Goal: Navigation & Orientation: Find specific page/section

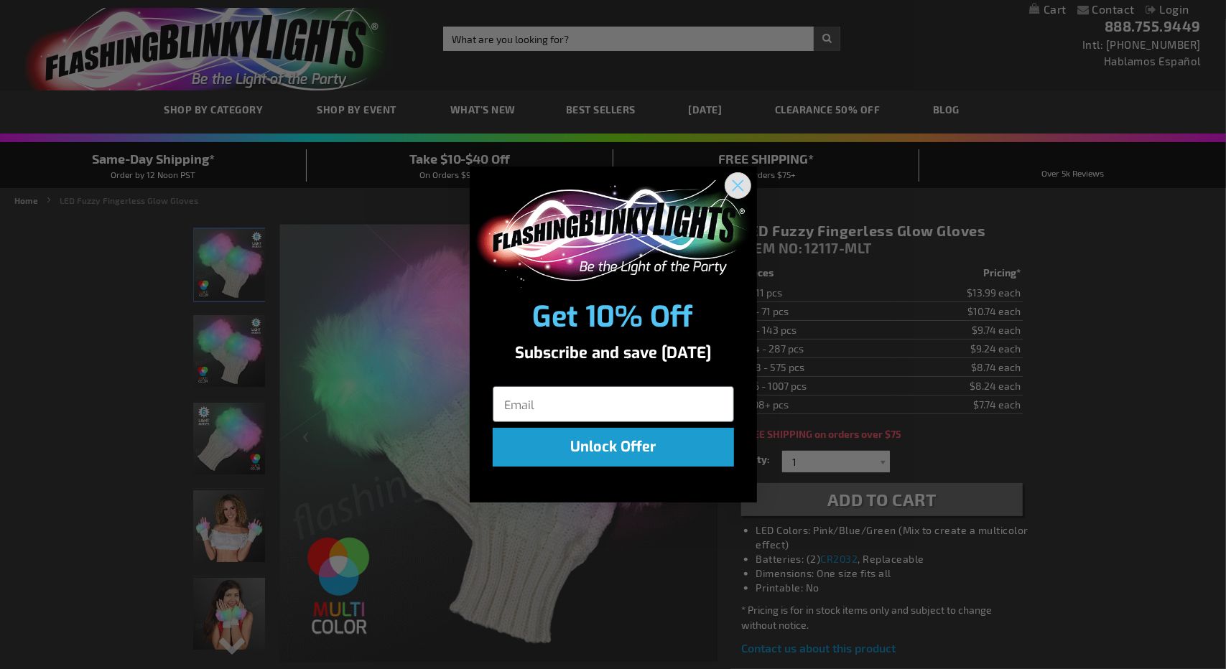
click at [735, 188] on circle "Close dialog" at bounding box center [737, 185] width 24 height 24
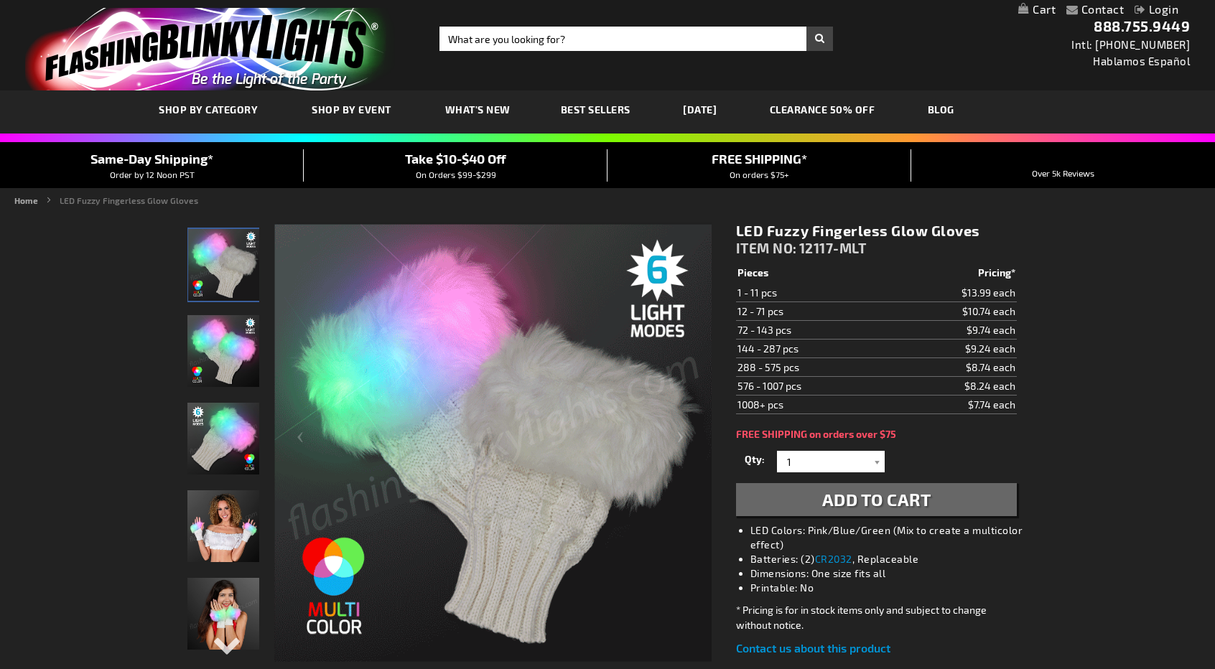
click at [484, 108] on span "What's New" at bounding box center [477, 109] width 65 height 12
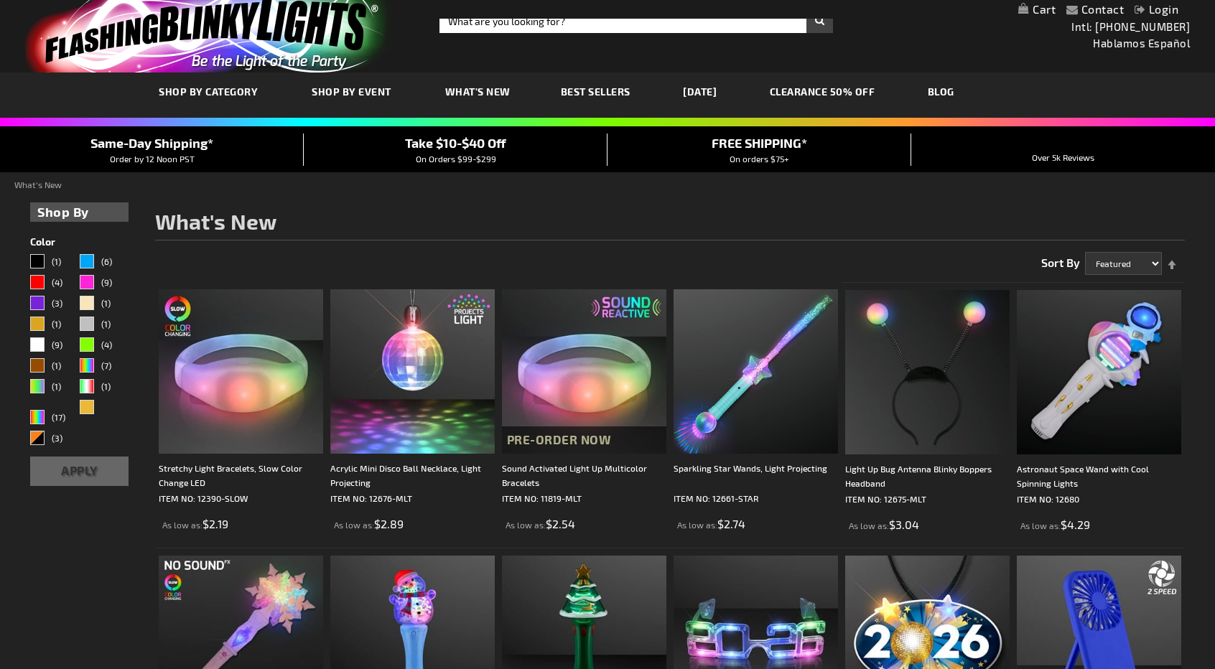
scroll to position [1, 0]
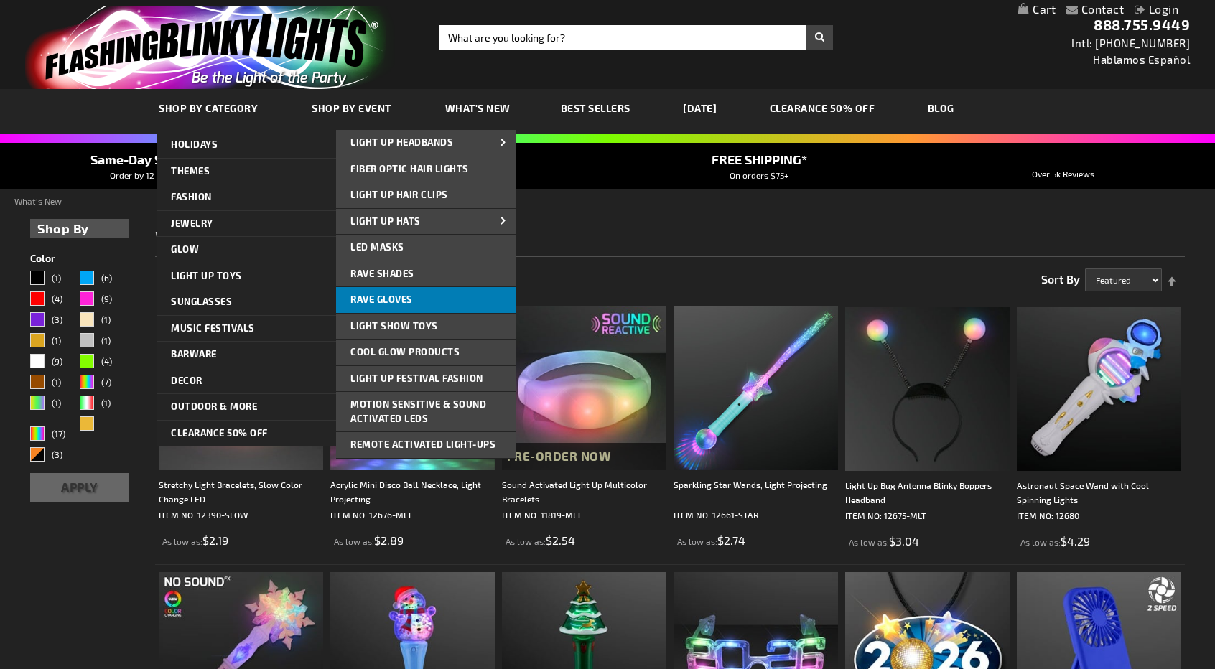
click at [376, 301] on span "Rave Gloves" at bounding box center [381, 299] width 62 height 11
